Goal: Communication & Community: Ask a question

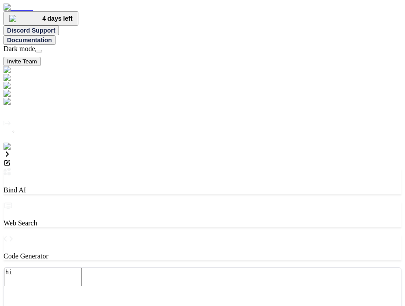
click at [82, 268] on textarea "hi" at bounding box center [43, 277] width 78 height 18
type textarea "x"
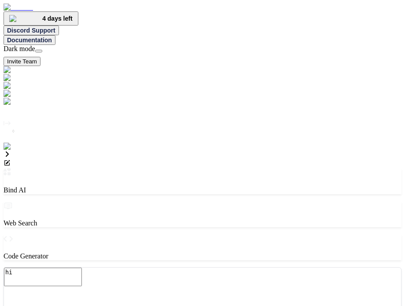
type textarea "x"
click at [82, 268] on textarea "hi" at bounding box center [43, 277] width 78 height 18
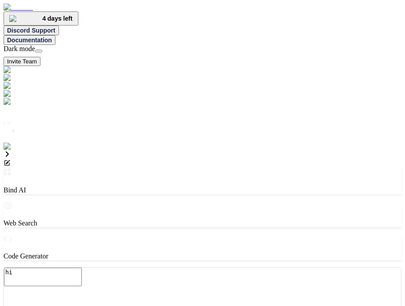
click at [82, 268] on textarea "hi" at bounding box center [43, 277] width 78 height 18
click at [32, 151] on div at bounding box center [203, 155] width 398 height 9
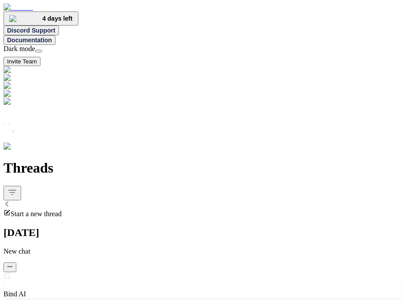
click at [62, 210] on span "Start a new thread" at bounding box center [36, 213] width 51 height 7
type textarea "hi"
click at [62, 210] on span "Start a new thread" at bounding box center [36, 213] width 51 height 7
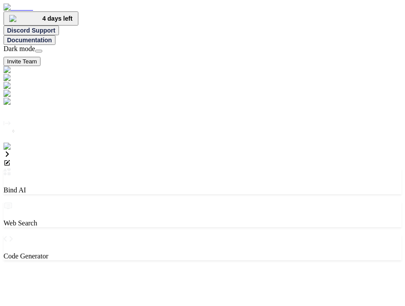
type textarea "x"
click at [82, 268] on textarea "hi" at bounding box center [43, 277] width 78 height 18
click at [11, 151] on icon at bounding box center [7, 154] width 7 height 7
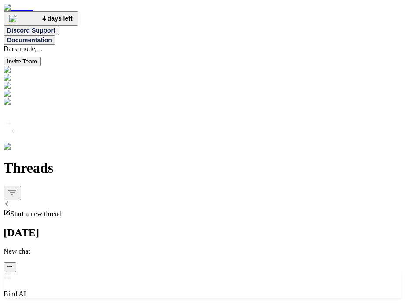
click at [85, 209] on div "Start a new thread" at bounding box center [203, 213] width 398 height 9
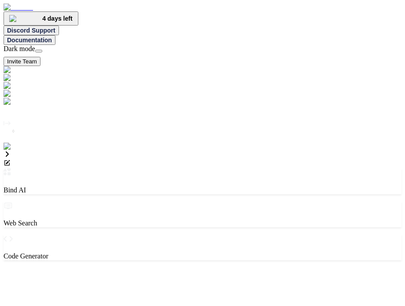
type textarea "x"
